Goal: Navigation & Orientation: Find specific page/section

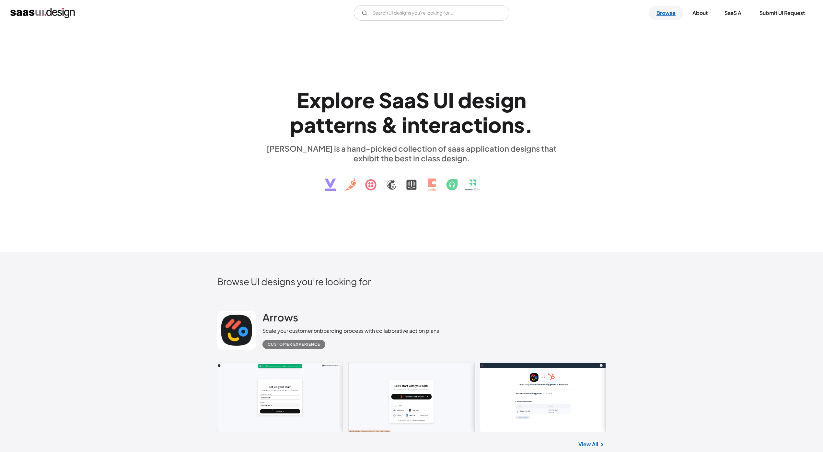
click at [663, 14] on link "Browse" at bounding box center [666, 13] width 35 height 14
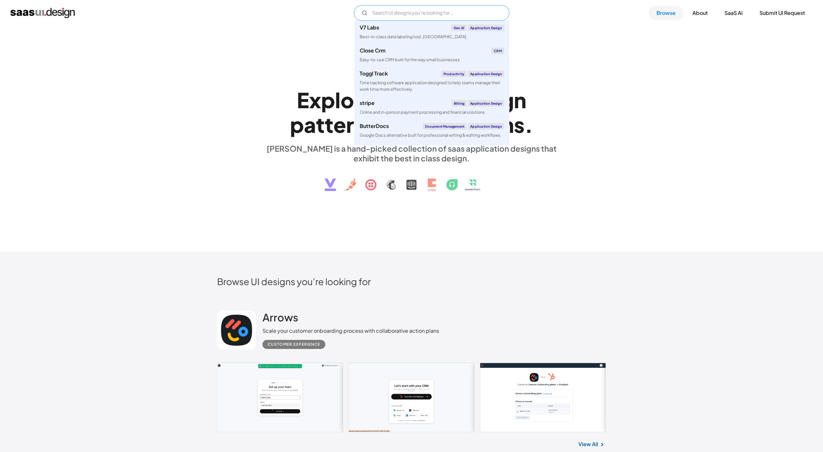
click at [409, 12] on input "Email Form" at bounding box center [432, 13] width 156 height 16
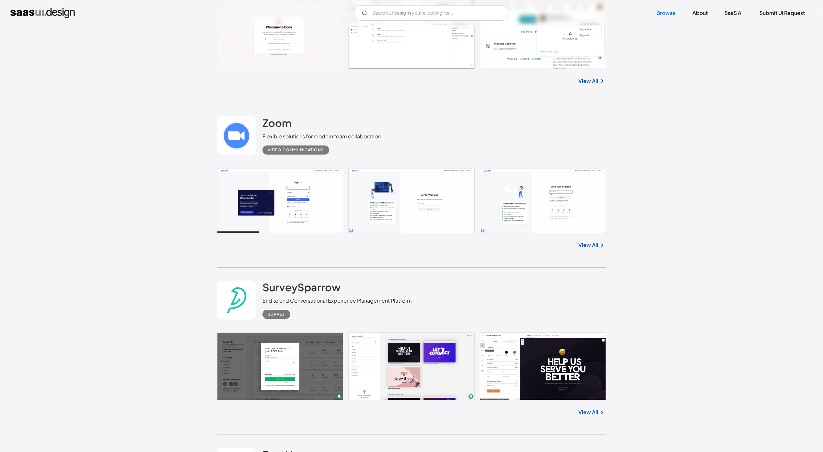
scroll to position [547, 0]
